Goal: Task Accomplishment & Management: Manage account settings

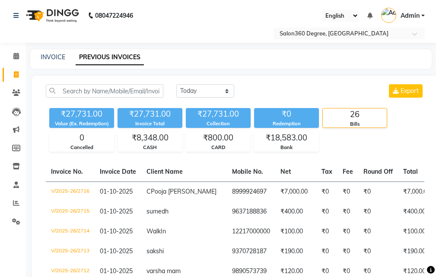
select select "[DATE]"
click at [61, 56] on link "INVOICE" at bounding box center [53, 57] width 25 height 8
select select "service"
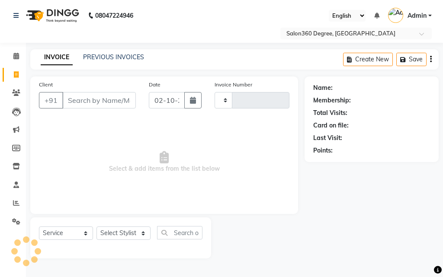
type input "2717"
select select "5215"
click at [140, 58] on link "PREVIOUS INVOICES" at bounding box center [113, 57] width 61 height 8
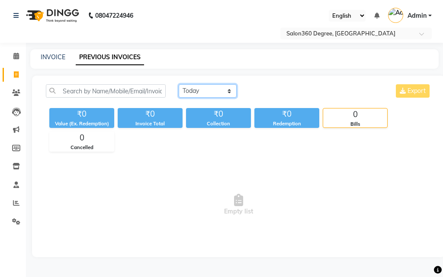
drag, startPoint x: 233, startPoint y: 87, endPoint x: 230, endPoint y: 92, distance: 6.5
click at [233, 87] on select "[DATE] [DATE] Custom Range" at bounding box center [208, 90] width 58 height 13
select select "[DATE]"
click at [179, 84] on select "[DATE] [DATE] Custom Range" at bounding box center [208, 90] width 58 height 13
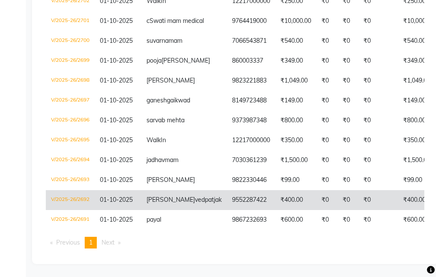
scroll to position [606, 0]
click at [75, 190] on td "V/2025-26/2692" at bounding box center [70, 200] width 49 height 20
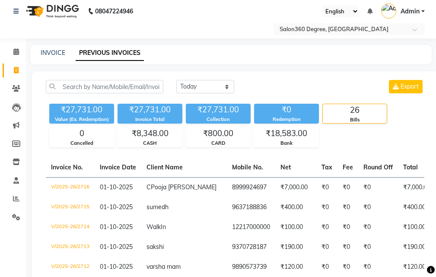
scroll to position [0, 0]
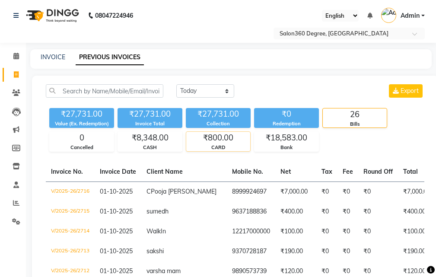
click at [226, 144] on div "₹800.00 CARD" at bounding box center [218, 141] width 65 height 20
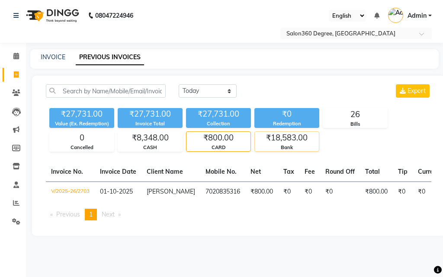
click at [284, 137] on div "₹18,583.00" at bounding box center [287, 138] width 64 height 12
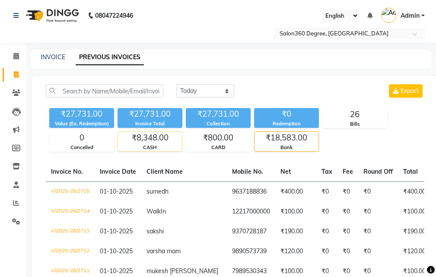
click at [148, 132] on div "₹8,348.00" at bounding box center [150, 138] width 64 height 12
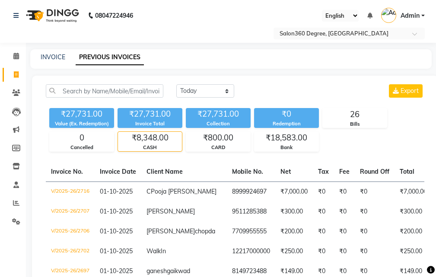
click at [145, 142] on div "₹8,348.00" at bounding box center [150, 138] width 64 height 12
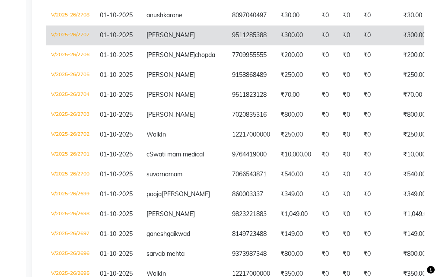
scroll to position [390, 0]
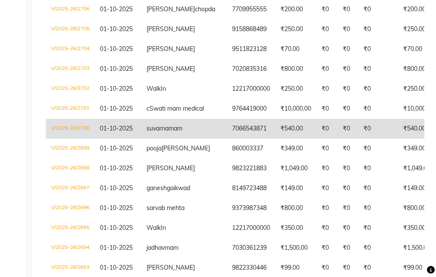
click at [84, 139] on td "V/2025-26/2700" at bounding box center [70, 129] width 49 height 20
click at [62, 139] on td "V/2025-26/2700" at bounding box center [70, 129] width 49 height 20
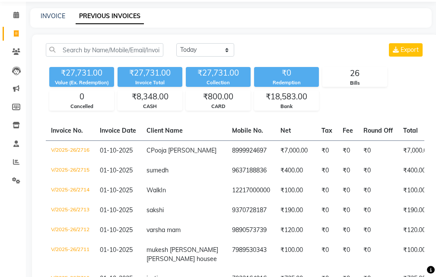
scroll to position [0, 0]
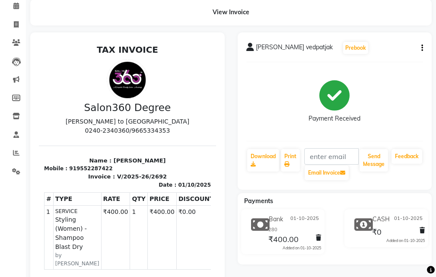
scroll to position [43, 0]
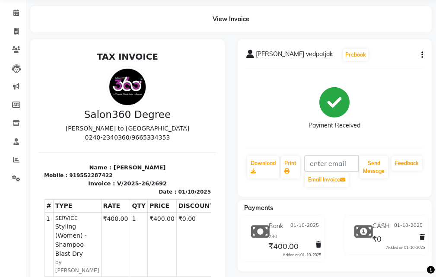
click at [421, 55] on icon "button" at bounding box center [422, 55] width 2 height 0
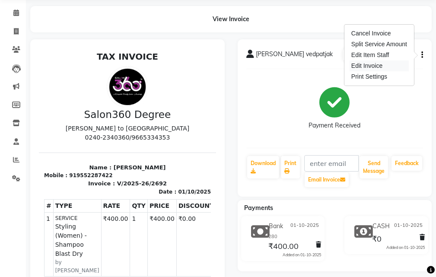
click at [378, 67] on div "Edit Invoice" at bounding box center [379, 66] width 59 height 11
select select "service"
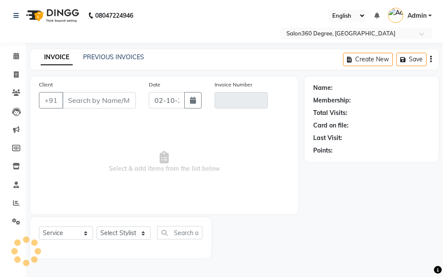
type input "9552287422"
type input "V/2025-26/2692"
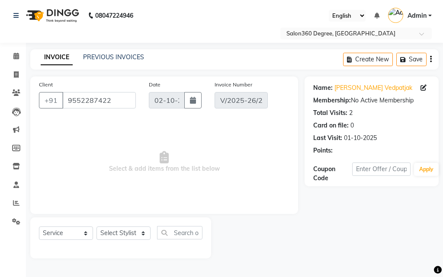
type input "01-10-2025"
select select "select"
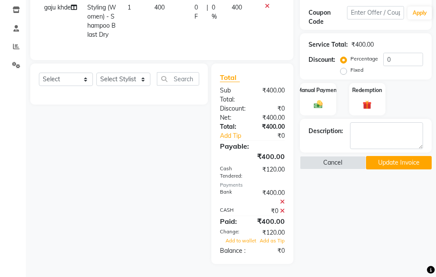
scroll to position [181, 0]
click at [283, 199] on icon at bounding box center [282, 202] width 5 height 6
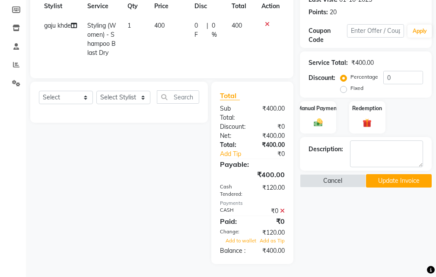
click at [282, 208] on icon at bounding box center [282, 211] width 5 height 6
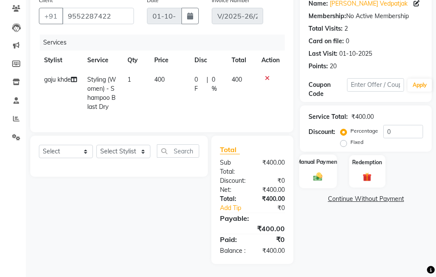
drag, startPoint x: 326, startPoint y: 150, endPoint x: 350, endPoint y: 159, distance: 25.6
click at [326, 155] on div "Manual Payment" at bounding box center [318, 171] width 36 height 32
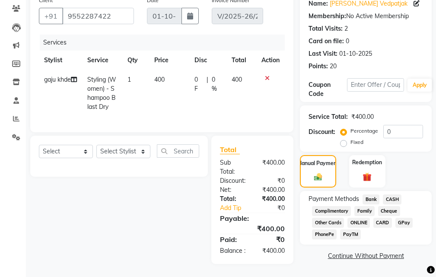
click at [370, 194] on span "Bank" at bounding box center [371, 199] width 17 height 10
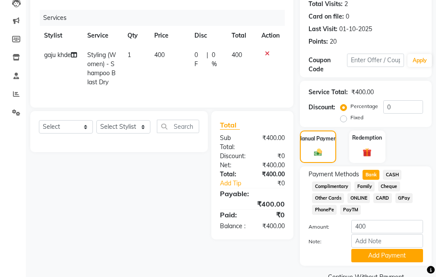
scroll to position [128, 0]
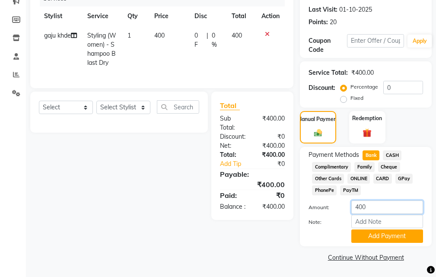
click at [368, 204] on input "400" at bounding box center [387, 207] width 72 height 13
type input "4"
type input "280"
click at [374, 234] on button "Add Payment" at bounding box center [387, 236] width 72 height 13
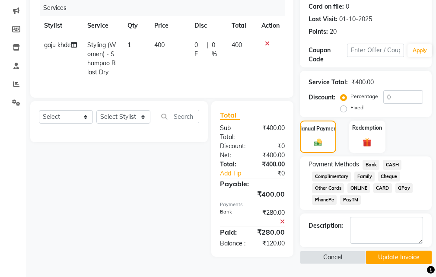
click at [400, 160] on span "CASH" at bounding box center [392, 165] width 19 height 10
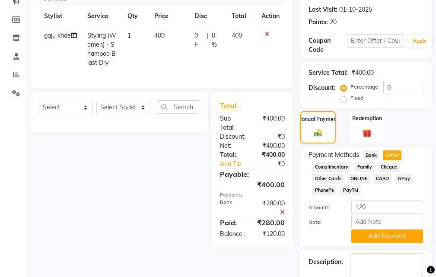
drag, startPoint x: 381, startPoint y: 236, endPoint x: 376, endPoint y: 237, distance: 5.1
click at [381, 236] on button "Add Payment" at bounding box center [387, 236] width 72 height 13
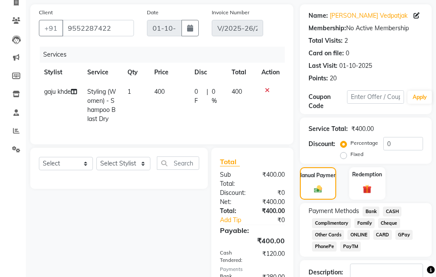
scroll to position [172, 0]
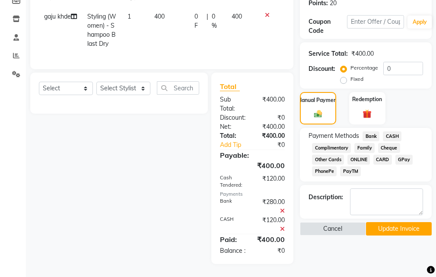
click at [391, 222] on button "Update Invoice" at bounding box center [399, 228] width 66 height 13
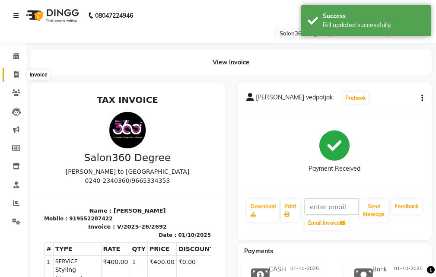
drag, startPoint x: 19, startPoint y: 73, endPoint x: 37, endPoint y: 73, distance: 17.3
click at [19, 73] on span at bounding box center [16, 75] width 15 height 10
select select "service"
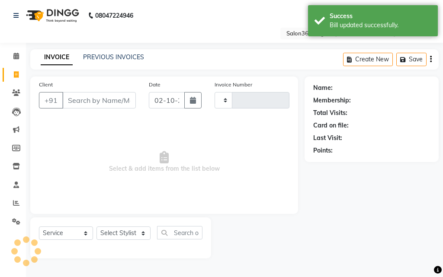
type input "2717"
select select "5215"
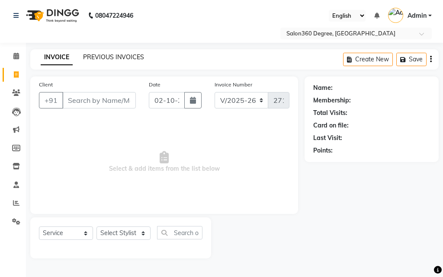
click at [137, 59] on link "PREVIOUS INVOICES" at bounding box center [113, 57] width 61 height 8
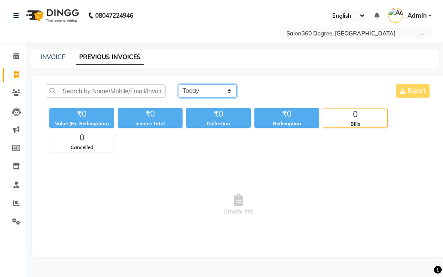
click at [194, 91] on select "[DATE] [DATE] Custom Range" at bounding box center [208, 90] width 58 height 13
click at [192, 91] on select "[DATE] [DATE] Custom Range" at bounding box center [208, 90] width 58 height 13
click at [65, 55] on div "INVOICE PREVIOUS INVOICES" at bounding box center [229, 57] width 398 height 9
click at [101, 60] on link "PREVIOUS INVOICES" at bounding box center [110, 58] width 68 height 16
drag, startPoint x: 193, startPoint y: 89, endPoint x: 198, endPoint y: 96, distance: 7.7
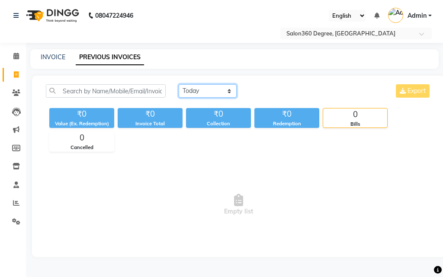
click at [194, 90] on select "[DATE] [DATE] Custom Range" at bounding box center [208, 90] width 58 height 13
select select "[DATE]"
click at [179, 84] on select "[DATE] [DATE] Custom Range" at bounding box center [208, 90] width 58 height 13
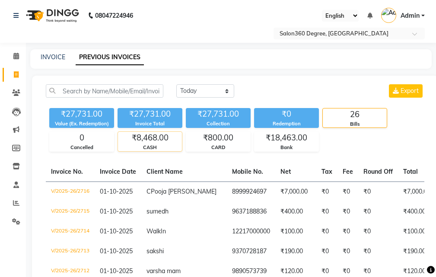
click at [153, 140] on div "₹8,468.00" at bounding box center [150, 138] width 64 height 12
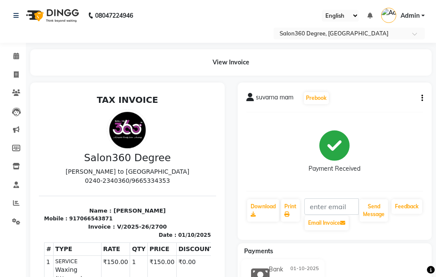
click at [426, 97] on div "suvarna mam Prebook Payment Received Download Print Email Invoice Send Message …" at bounding box center [335, 161] width 194 height 157
click at [419, 97] on button "button" at bounding box center [420, 98] width 5 height 9
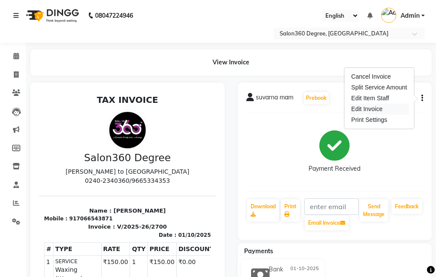
click at [376, 108] on div "Edit Invoice" at bounding box center [379, 109] width 59 height 11
select select "service"
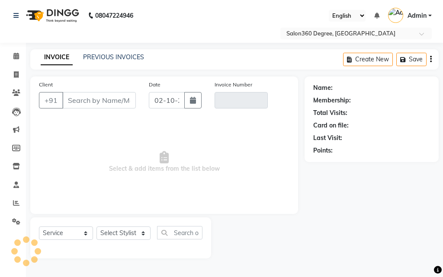
type input "7066543871"
type input "V/2025-26/2700"
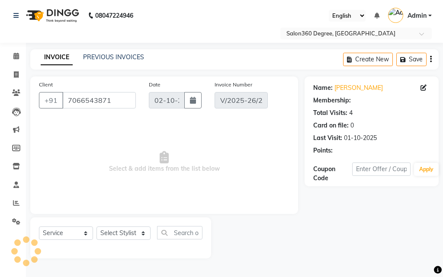
type input "01-10-2025"
select select "select"
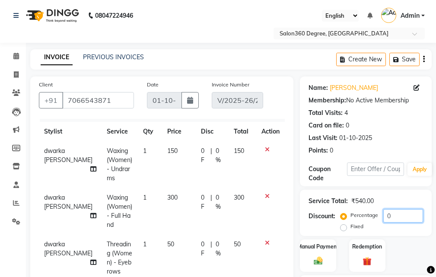
click at [395, 215] on input "0" at bounding box center [403, 215] width 40 height 13
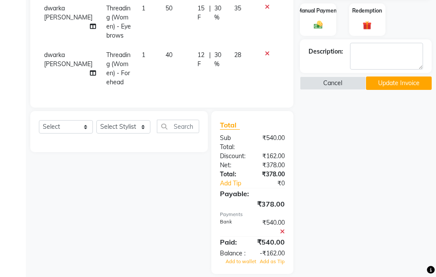
scroll to position [255, 0]
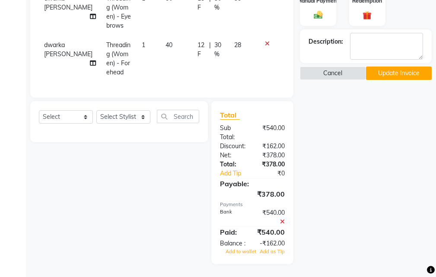
type input "030"
click at [283, 219] on icon at bounding box center [282, 222] width 5 height 6
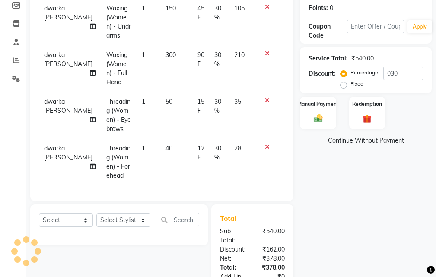
scroll to position [220, 0]
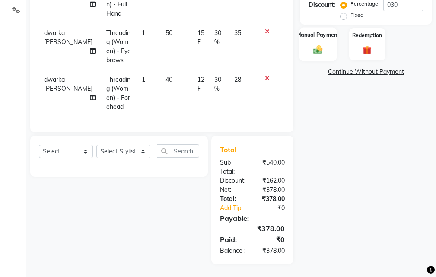
click at [302, 43] on div "Manual Payment" at bounding box center [319, 44] width 38 height 34
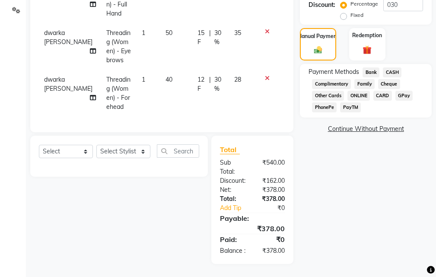
click at [370, 67] on span "Bank" at bounding box center [371, 72] width 17 height 10
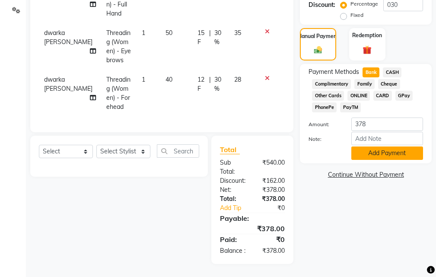
click at [369, 150] on button "Add Payment" at bounding box center [387, 153] width 72 height 13
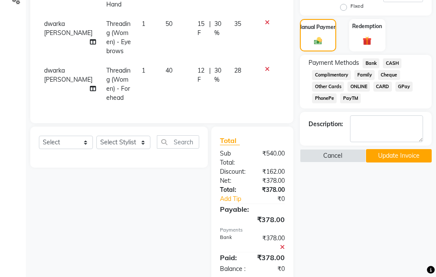
click at [381, 159] on button "Update Invoice" at bounding box center [399, 155] width 66 height 13
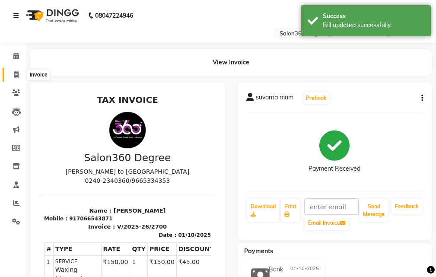
click at [22, 71] on span at bounding box center [16, 75] width 15 height 10
select select "service"
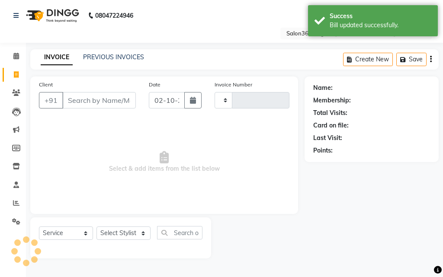
type input "2717"
select select "5215"
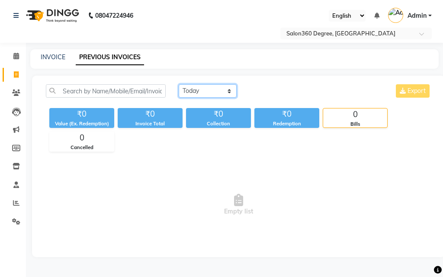
click at [209, 90] on select "[DATE] [DATE] Custom Range" at bounding box center [208, 90] width 58 height 13
drag, startPoint x: 205, startPoint y: 83, endPoint x: 203, endPoint y: 89, distance: 6.8
click at [205, 84] on div "[DATE] [DATE] Custom Range Export ₹0 Value (Ex. Redemption) ₹0 Invoice Total ₹0…" at bounding box center [238, 167] width 413 height 182
click at [203, 89] on select "[DATE] [DATE] Custom Range" at bounding box center [208, 90] width 58 height 13
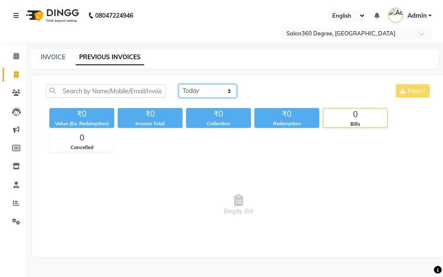
click at [179, 84] on select "[DATE] [DATE] Custom Range" at bounding box center [208, 90] width 58 height 13
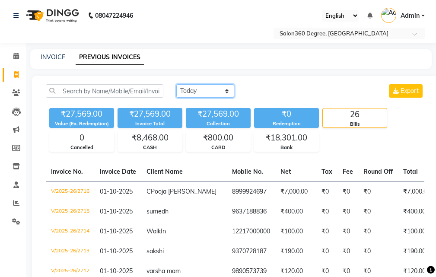
click at [206, 94] on select "[DATE] [DATE] Custom Range" at bounding box center [205, 90] width 58 height 13
click at [176, 84] on select "[DATE] [DATE] Custom Range" at bounding box center [205, 90] width 58 height 13
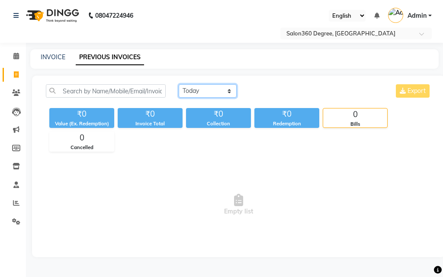
click at [223, 86] on select "[DATE] [DATE] Custom Range" at bounding box center [208, 90] width 58 height 13
select select "[DATE]"
click at [179, 84] on select "[DATE] [DATE] Custom Range" at bounding box center [208, 90] width 58 height 13
